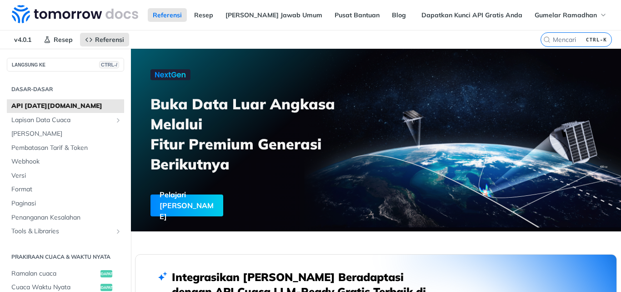
scroll to position [118, 0]
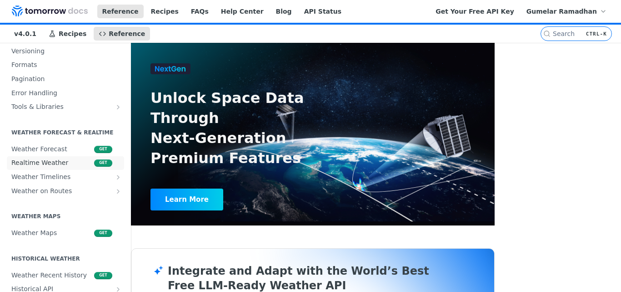
click at [68, 167] on span "Realtime Weather" at bounding box center [51, 162] width 81 height 9
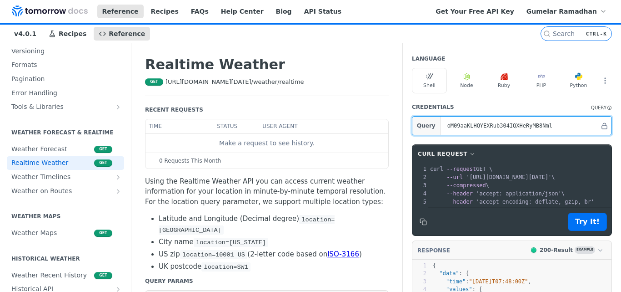
click at [483, 128] on input "oM09aaKLHQYEXRub304IQXHeRyMB8Nml" at bounding box center [521, 125] width 157 height 18
click at [494, 135] on input "oM09aaKLHQYEXRub304IQXHeRyMB8Nml" at bounding box center [521, 125] width 157 height 18
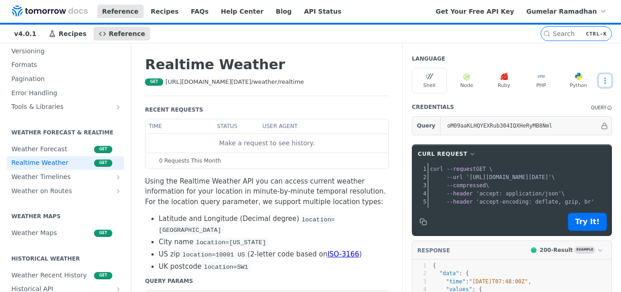
click at [601, 85] on icon "More ellipsis" at bounding box center [605, 80] width 8 height 8
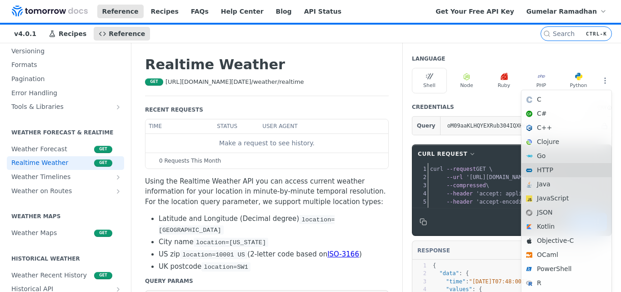
scroll to position [84, 0]
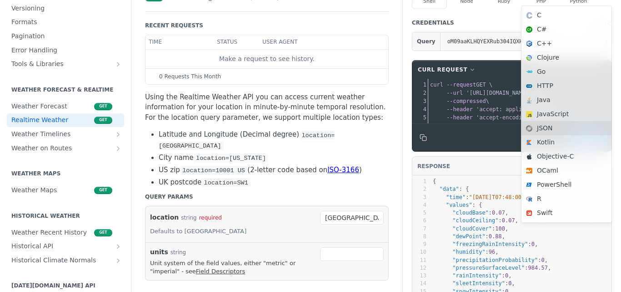
click at [553, 135] on div "JSON" at bounding box center [567, 128] width 90 height 14
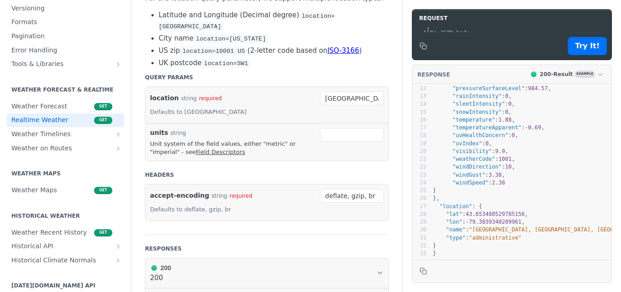
scroll to position [218, 0]
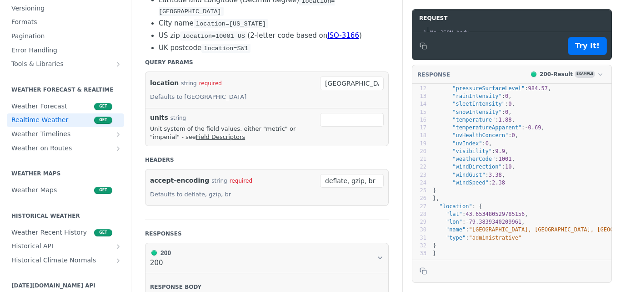
click at [453, 249] on pre "}" at bounding box center [537, 253] width 213 height 8
type textarea "{ "data": { "time": "[DATE]T07:48:00Z", "values": { "cloudBase": 0.07, "cloudCe…"
